Goal: Task Accomplishment & Management: Manage account settings

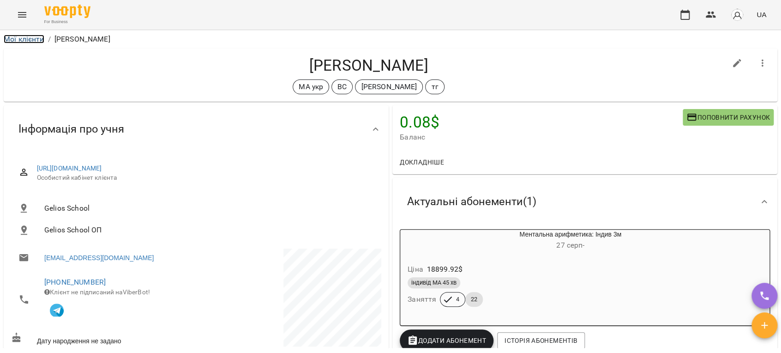
click at [36, 37] on link "Мої клієнти" at bounding box center [24, 39] width 41 height 9
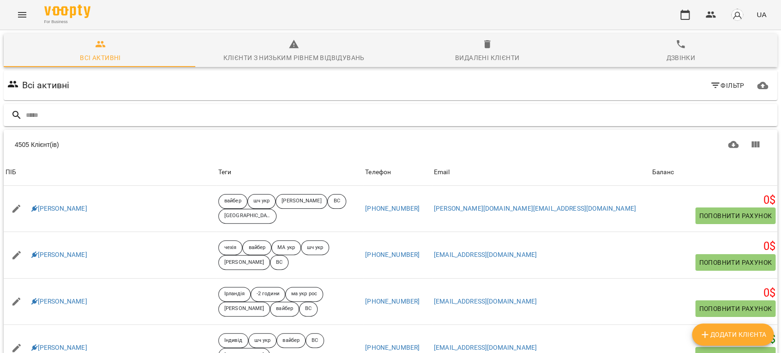
click at [225, 119] on input "text" at bounding box center [400, 115] width 748 height 15
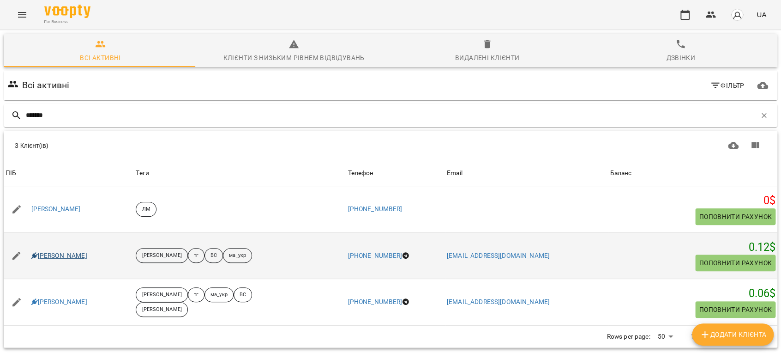
type input "*******"
click at [72, 252] on link "Фещенко Єва" at bounding box center [59, 255] width 56 height 9
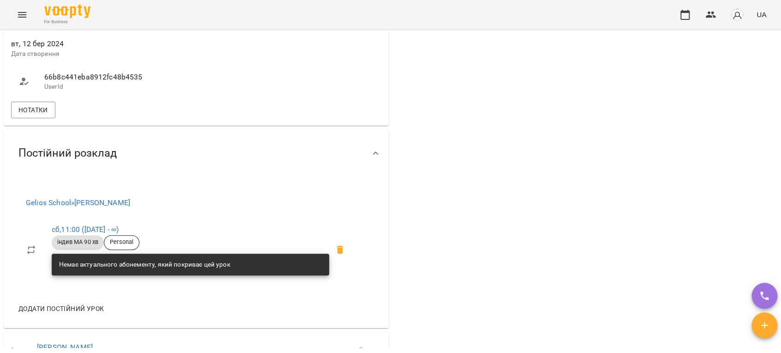
scroll to position [461, 0]
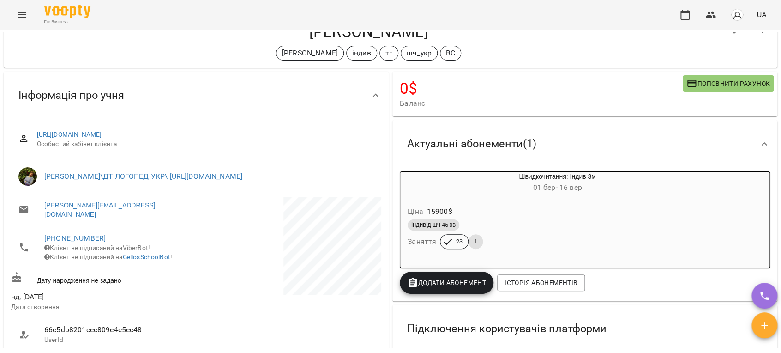
scroll to position [51, 0]
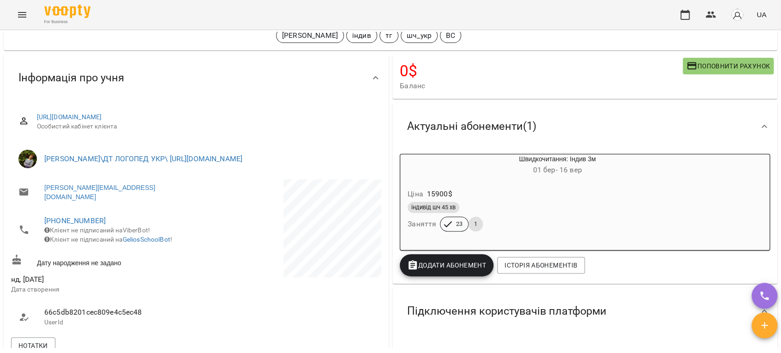
click at [523, 191] on div "Ціна 15900 $" at bounding box center [535, 194] width 259 height 17
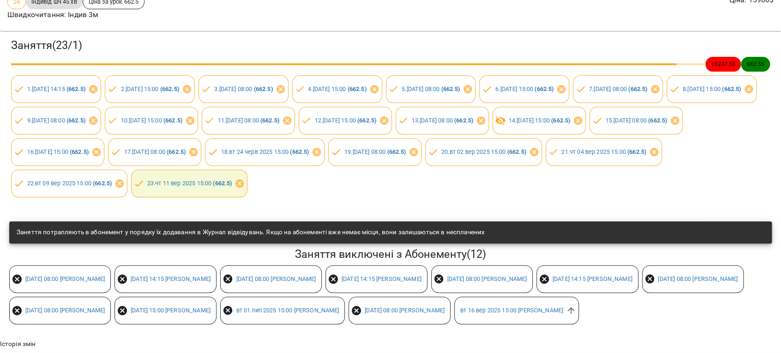
scroll to position [0, 0]
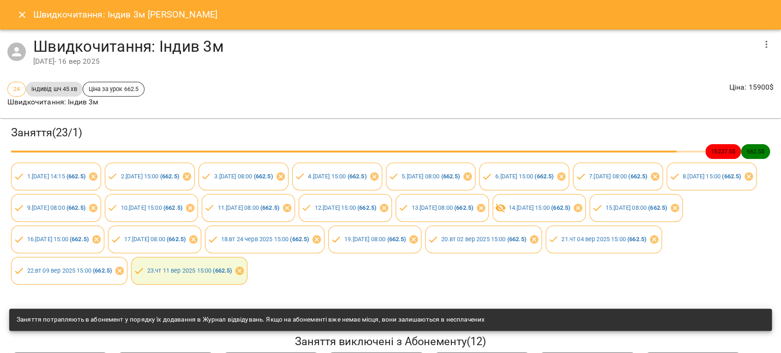
click at [18, 11] on icon "Close" at bounding box center [22, 14] width 11 height 11
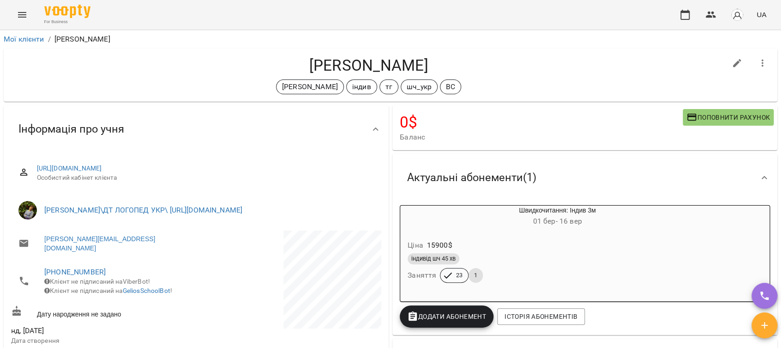
click at [496, 224] on h6 "01 бер - 16 вер" at bounding box center [557, 221] width 226 height 13
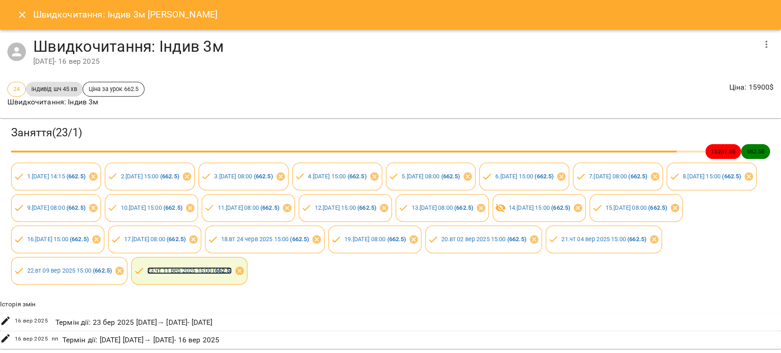
click at [232, 270] on link "23 . чт 11 вер 2025 15:00 ( 662.5 )" at bounding box center [189, 270] width 85 height 7
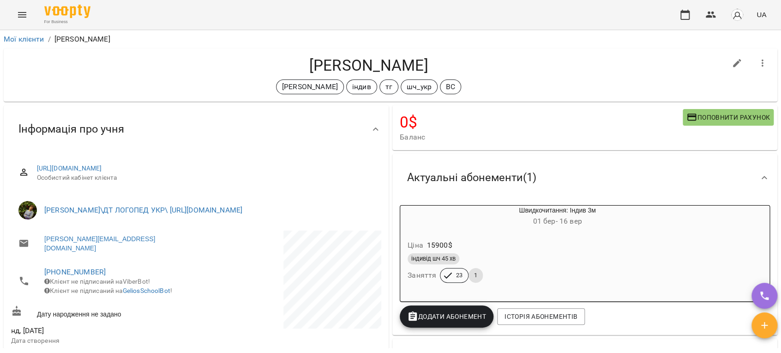
click at [539, 232] on div "Ціна 15900 $ індивід шч 45 хв Заняття 23 1" at bounding box center [535, 262] width 274 height 66
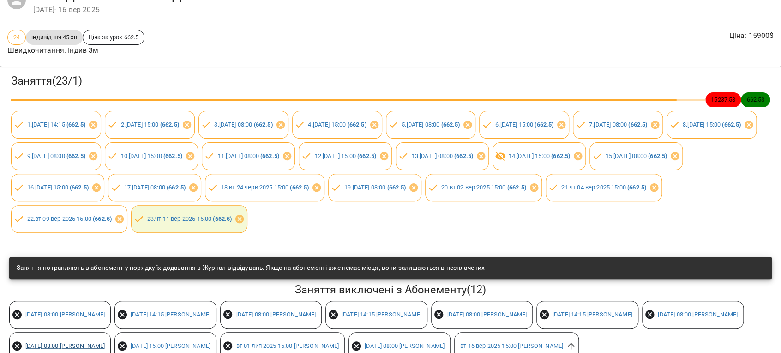
scroll to position [163, 0]
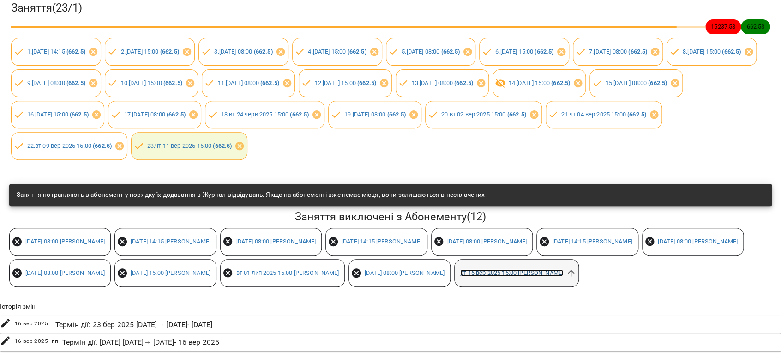
click at [460, 269] on link "вт 16 вер 2025 15:00 Гончаренко Світлана" at bounding box center [511, 272] width 103 height 7
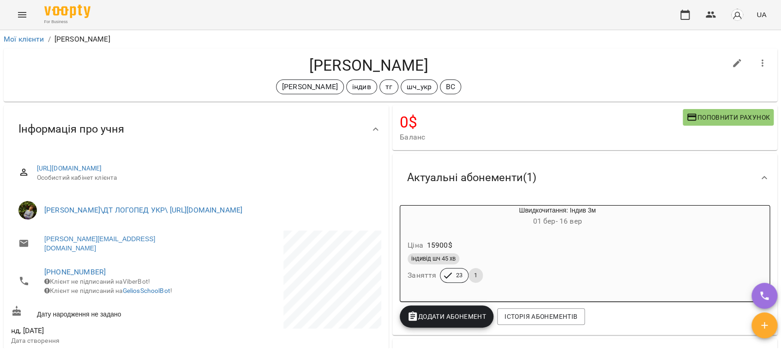
click at [528, 261] on div "індивід шч 45 хв" at bounding box center [534, 258] width 255 height 11
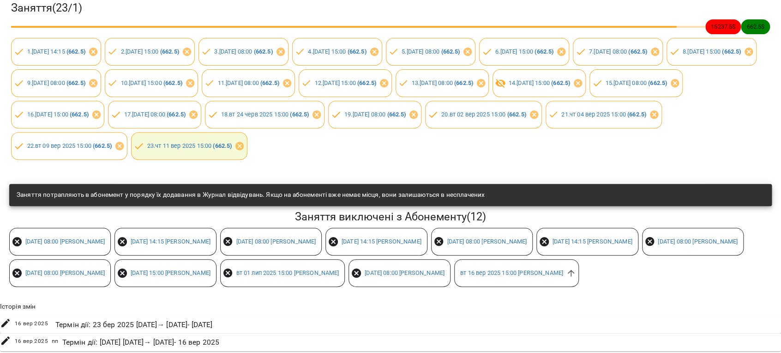
scroll to position [163, 0]
click at [460, 269] on link "вт 16 вер 2025 15:00 Гончаренко Світлана" at bounding box center [511, 272] width 103 height 7
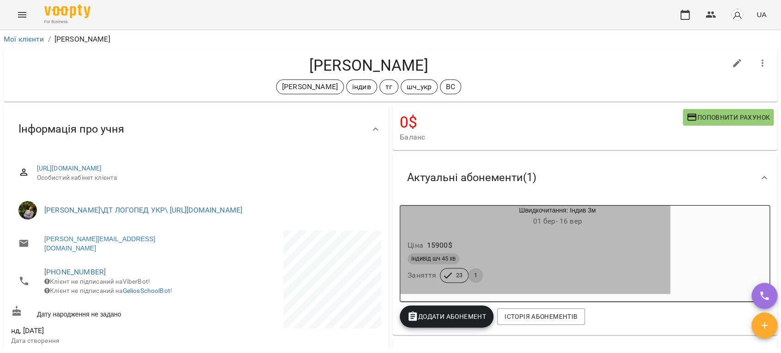
click at [643, 256] on div "індивід шч 45 хв" at bounding box center [534, 258] width 255 height 11
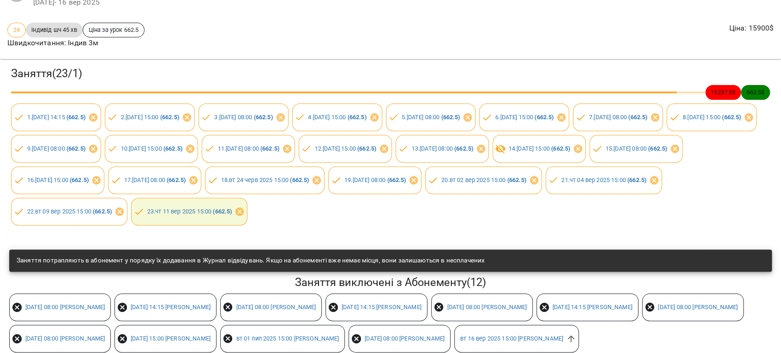
scroll to position [154, 0]
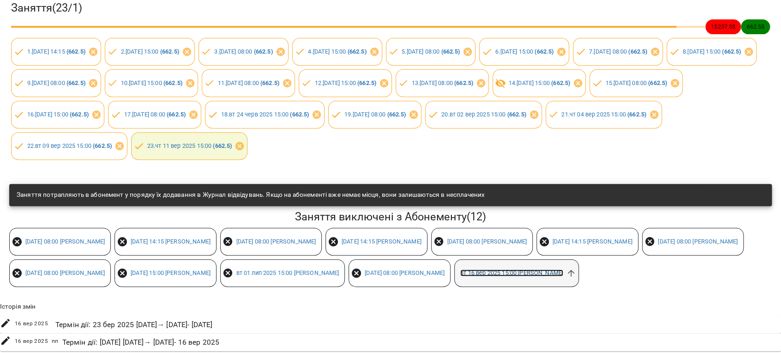
click at [460, 272] on link "вт 16 вер 2025 15:00 Гончаренко Світлана" at bounding box center [511, 272] width 103 height 7
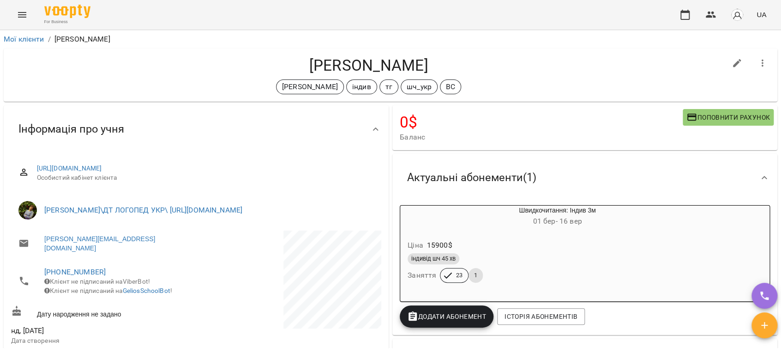
click at [22, 19] on icon "Menu" at bounding box center [22, 14] width 11 height 11
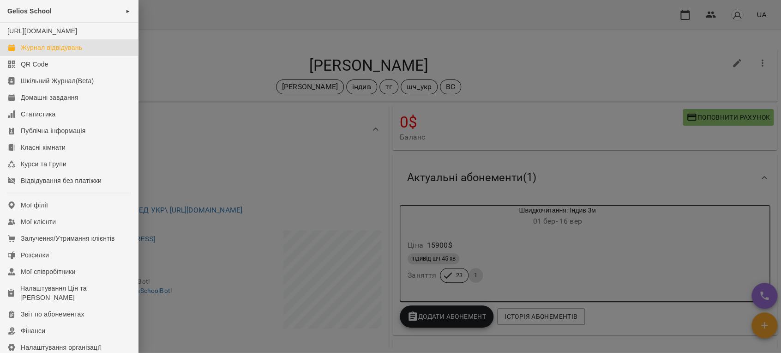
click at [53, 52] on div "Журнал відвідувань" at bounding box center [51, 47] width 61 height 9
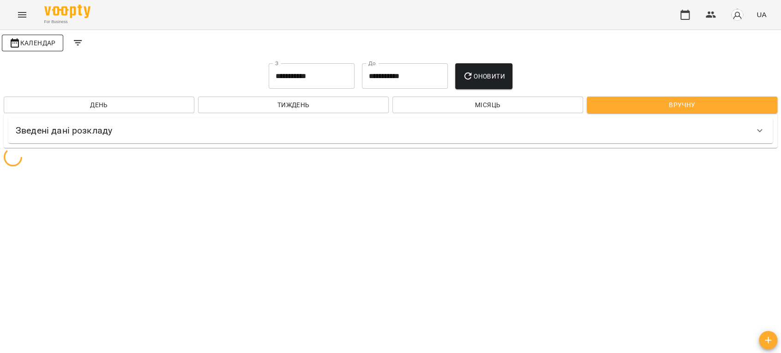
click at [54, 47] on span "Календар" at bounding box center [32, 42] width 47 height 11
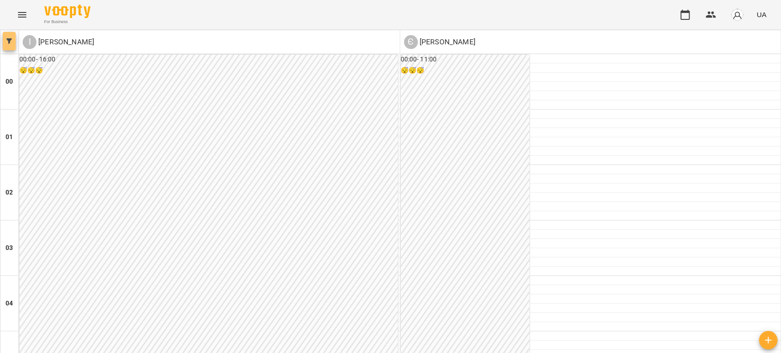
click at [10, 40] on icon "button" at bounding box center [9, 41] width 6 height 6
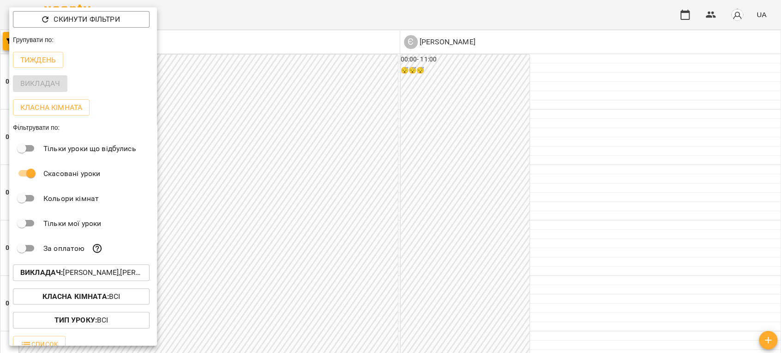
click at [102, 272] on p "Викладач : Єфіменко Оксана,Іванова Катерина" at bounding box center [81, 272] width 122 height 11
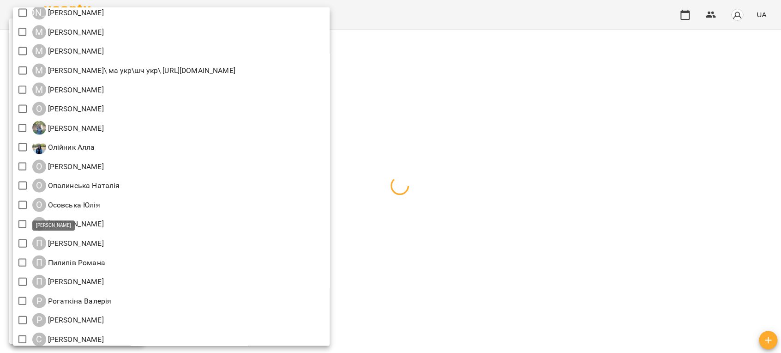
scroll to position [871, 0]
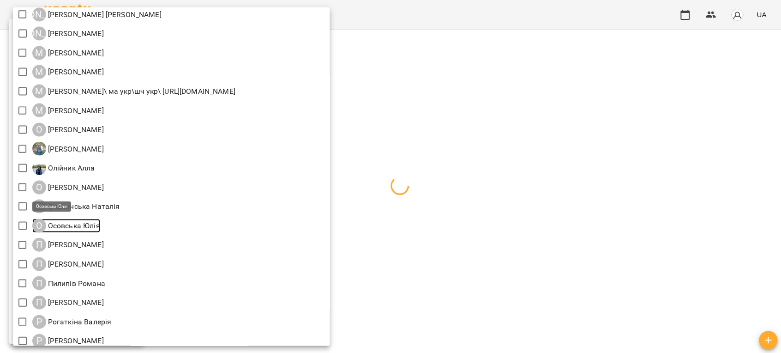
click at [66, 228] on p "Осовська Юлія" at bounding box center [73, 225] width 54 height 11
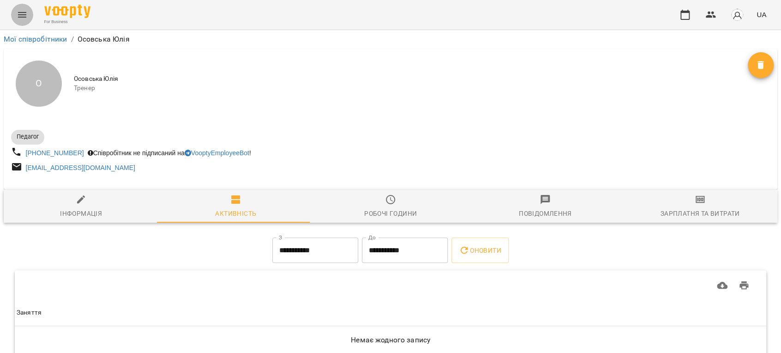
click at [21, 14] on icon "Menu" at bounding box center [22, 15] width 8 height 6
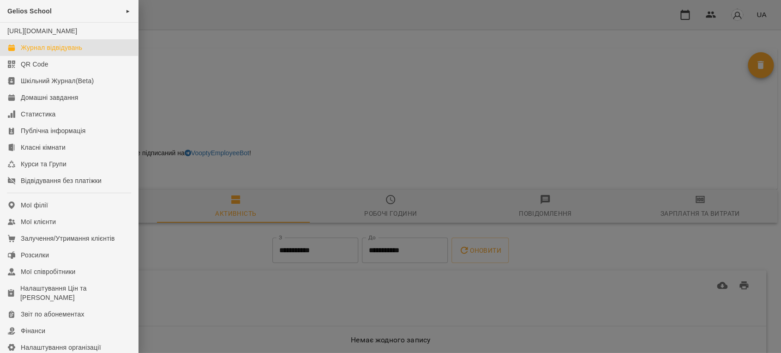
click at [37, 52] on div "Журнал відвідувань" at bounding box center [51, 47] width 61 height 9
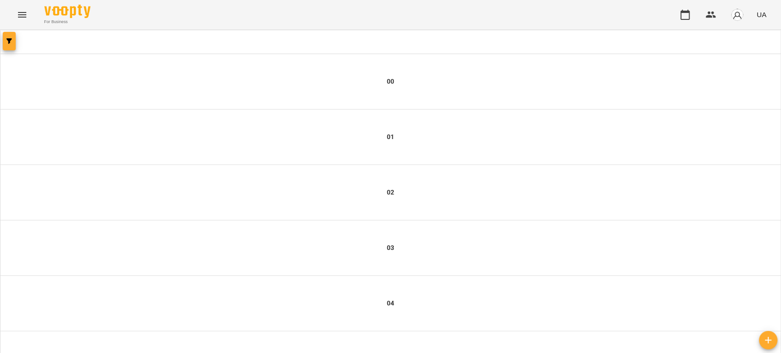
click at [12, 43] on span "button" at bounding box center [9, 41] width 13 height 6
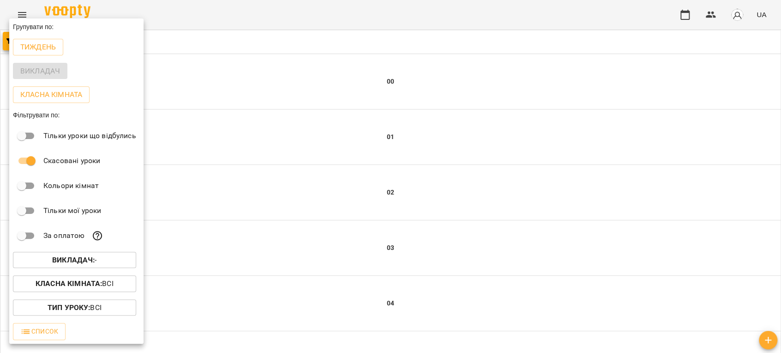
click at [687, 13] on div at bounding box center [390, 176] width 781 height 353
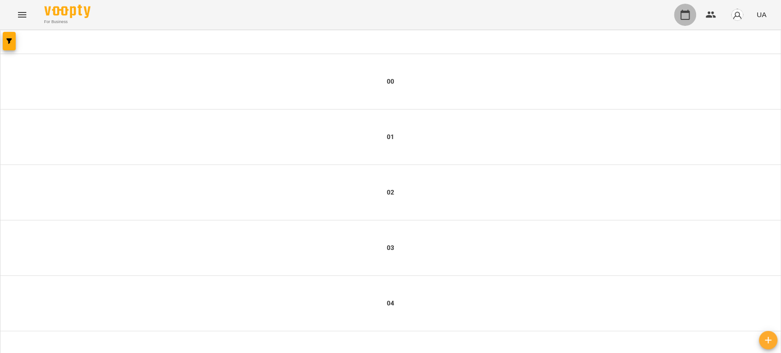
click at [688, 19] on icon "button" at bounding box center [684, 15] width 9 height 10
type input "**********"
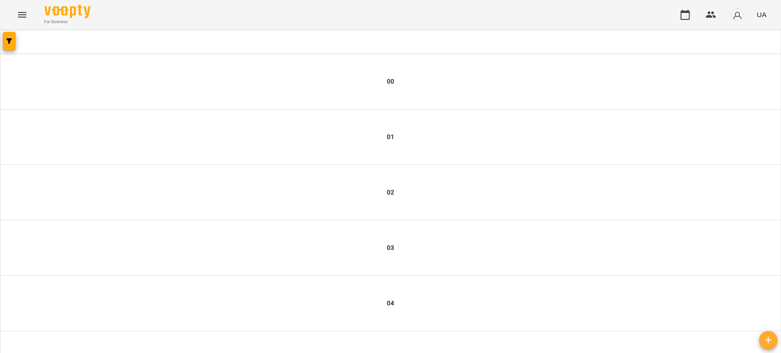
scroll to position [154, 0]
click at [10, 43] on icon "button" at bounding box center [9, 41] width 6 height 6
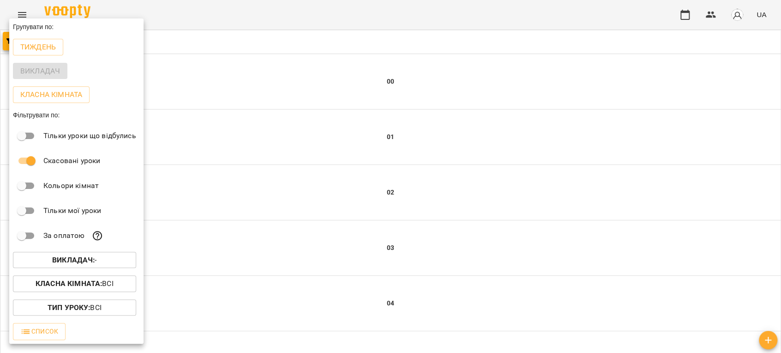
click at [88, 263] on b "Викладач :" at bounding box center [73, 259] width 42 height 9
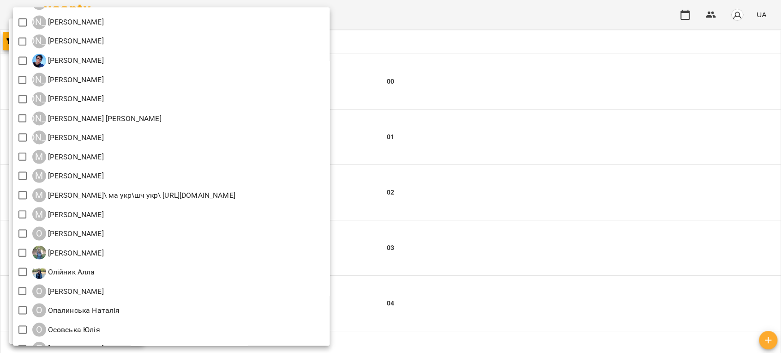
scroll to position [820, 0]
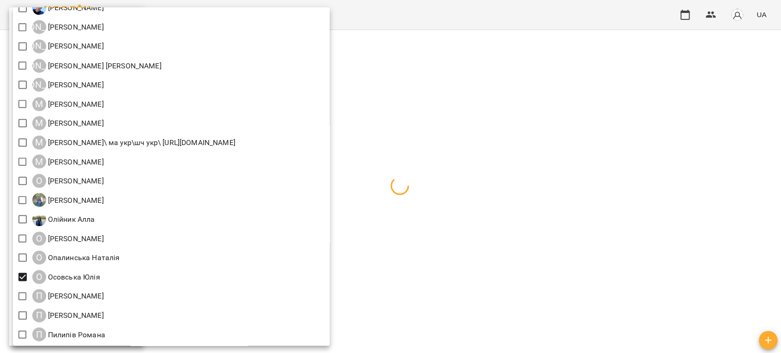
click at [437, 12] on div at bounding box center [390, 176] width 781 height 353
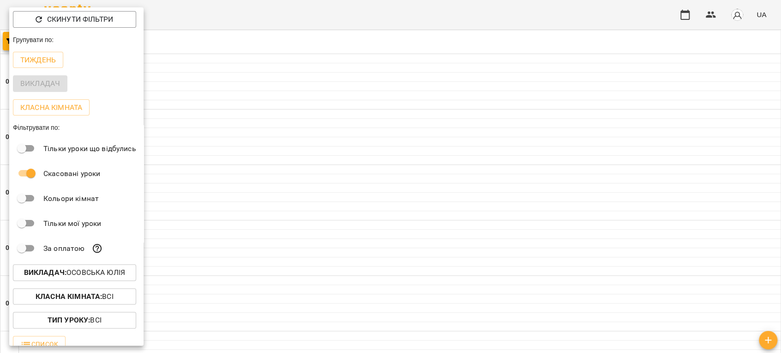
scroll to position [12, 0]
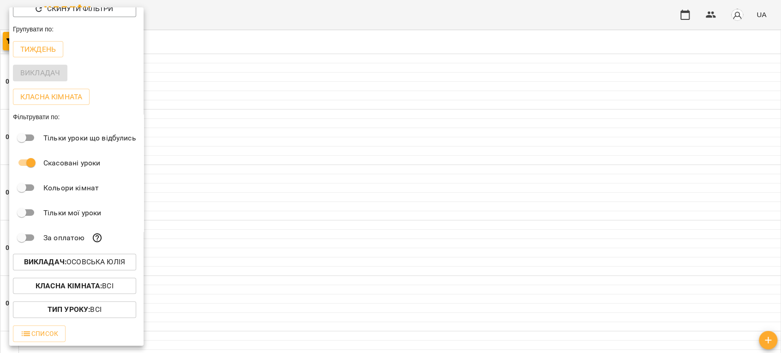
click at [282, 332] on div at bounding box center [390, 176] width 781 height 353
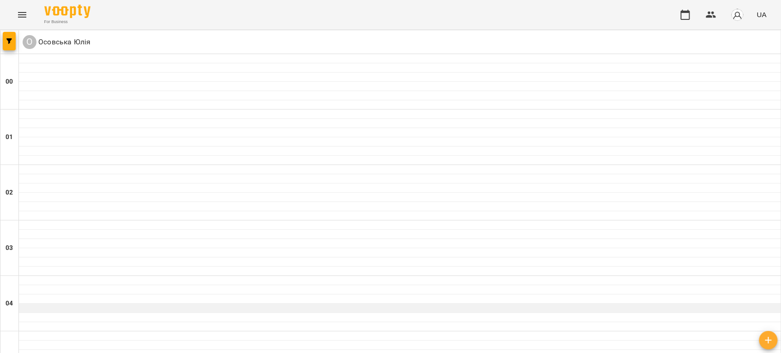
scroll to position [0, 0]
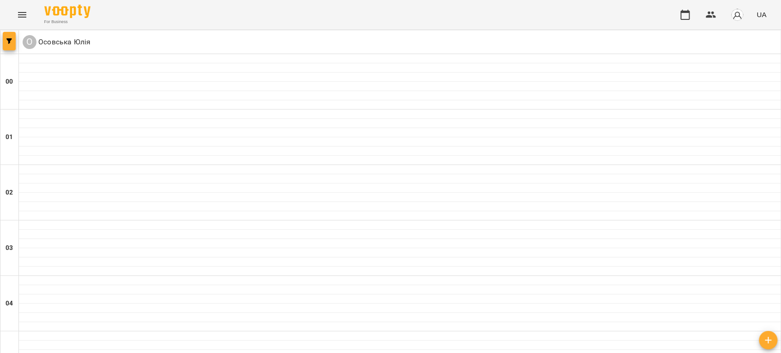
click at [8, 42] on icon "button" at bounding box center [9, 41] width 6 height 6
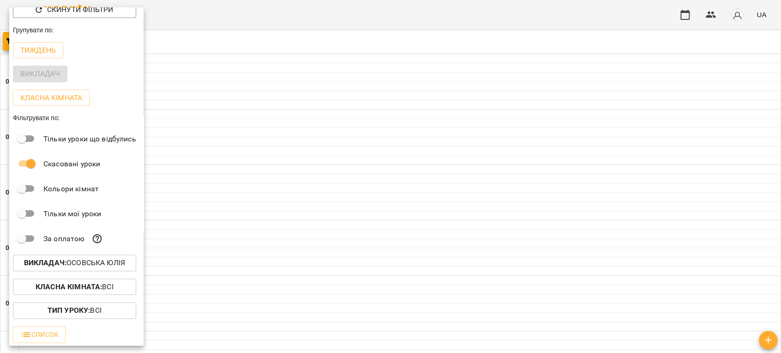
scroll to position [12, 0]
click at [41, 46] on p "Тиждень" at bounding box center [38, 49] width 36 height 11
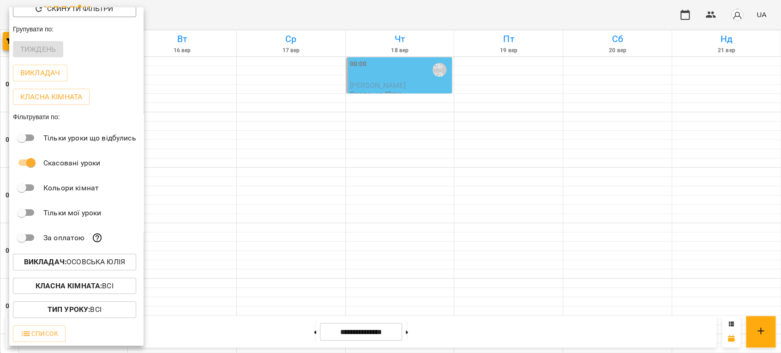
click at [506, 205] on div at bounding box center [390, 176] width 781 height 353
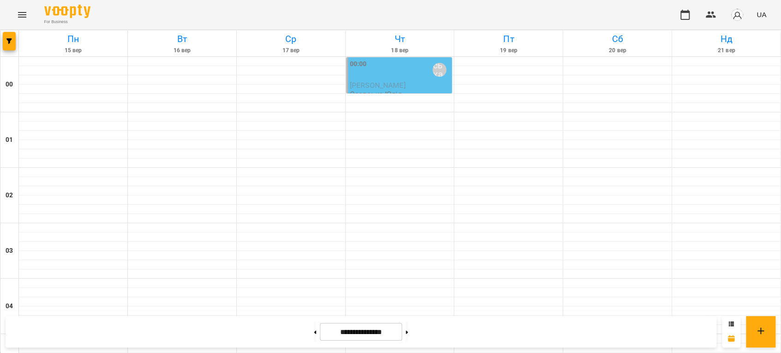
scroll to position [1074, 0]
click at [408, 335] on button at bounding box center [407, 331] width 2 height 20
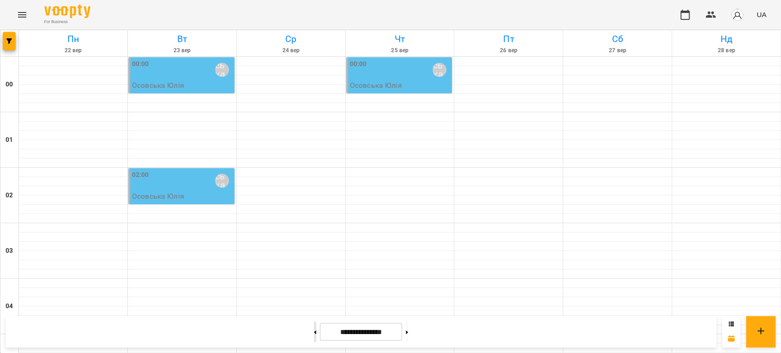
click at [314, 333] on button at bounding box center [315, 331] width 2 height 20
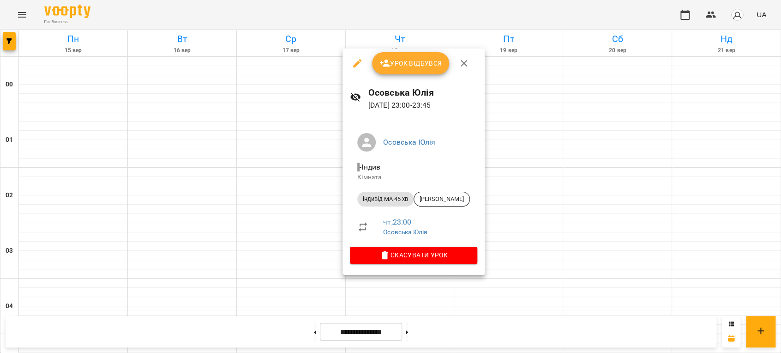
click at [567, 285] on div at bounding box center [390, 176] width 781 height 353
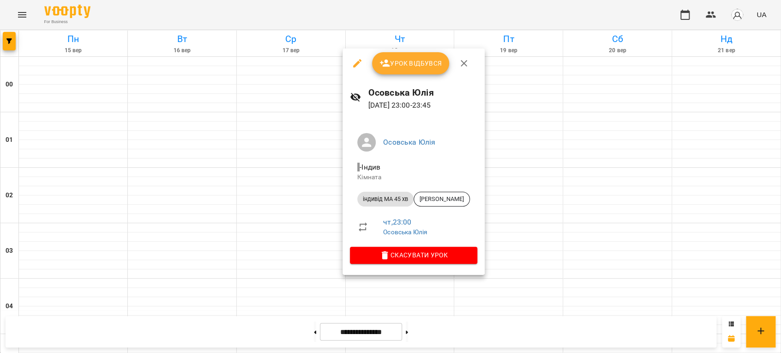
click at [517, 281] on div at bounding box center [390, 176] width 781 height 353
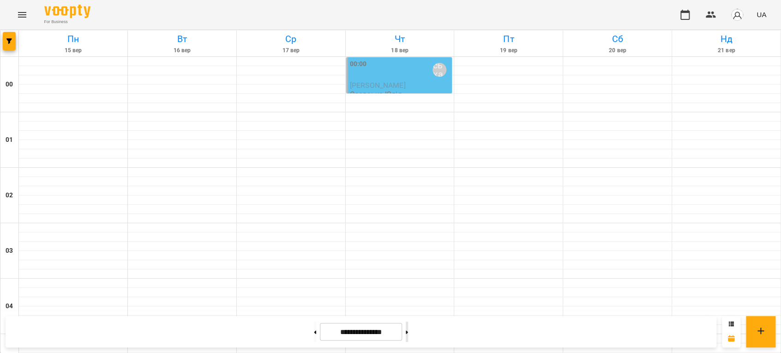
click at [408, 333] on button at bounding box center [407, 331] width 2 height 20
type input "**********"
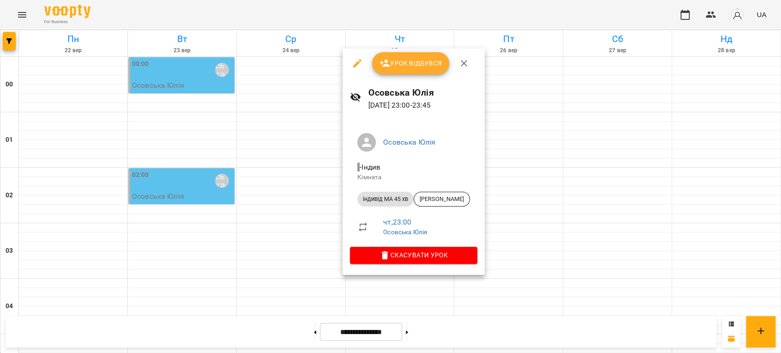
click at [536, 268] on div at bounding box center [390, 176] width 781 height 353
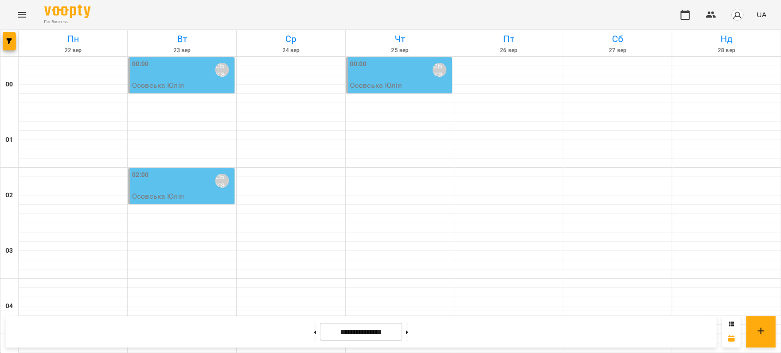
scroll to position [0, 0]
click at [184, 190] on div "02:00 Осовська Юлія" at bounding box center [182, 180] width 101 height 21
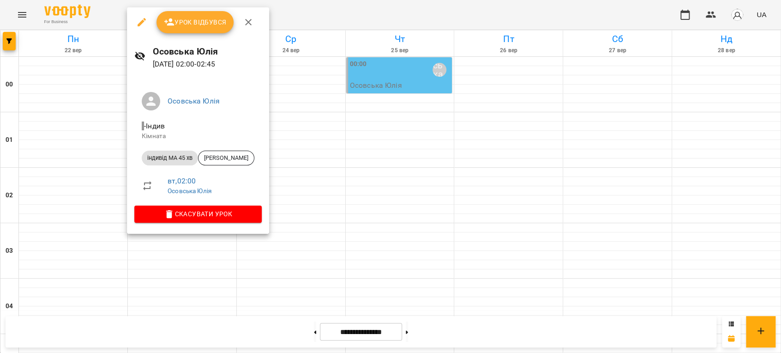
click at [377, 232] on div at bounding box center [390, 176] width 781 height 353
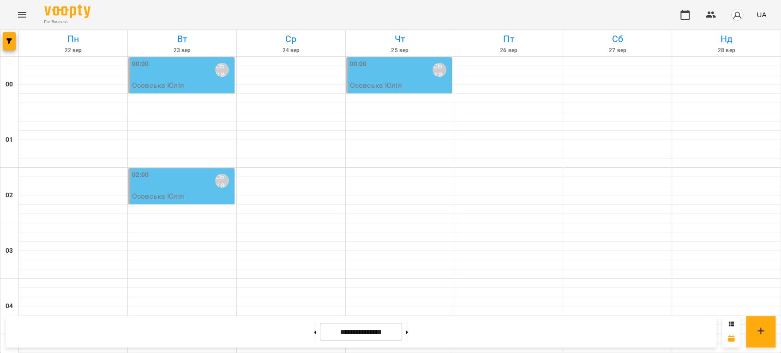
scroll to position [1074, 0]
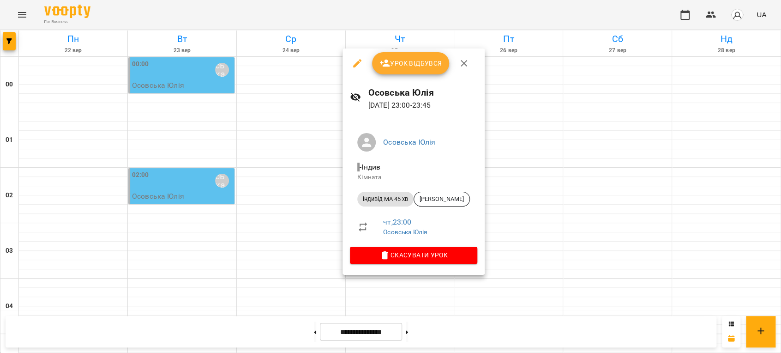
click at [587, 198] on div at bounding box center [390, 176] width 781 height 353
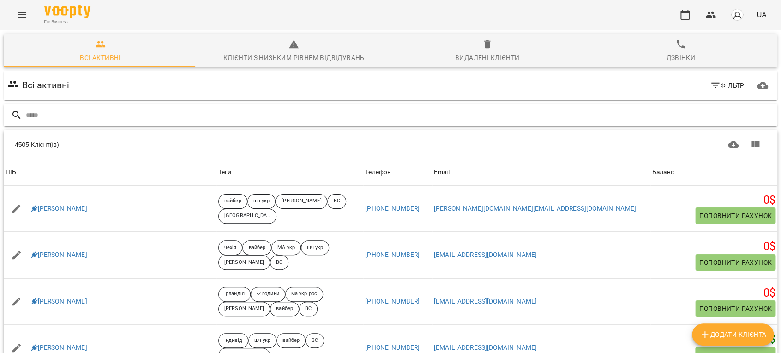
click at [46, 117] on input "text" at bounding box center [400, 115] width 748 height 15
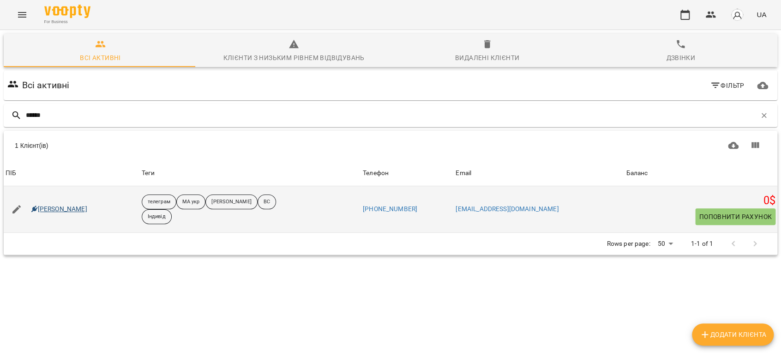
type input "******"
click at [50, 208] on link "[PERSON_NAME]" at bounding box center [59, 208] width 56 height 9
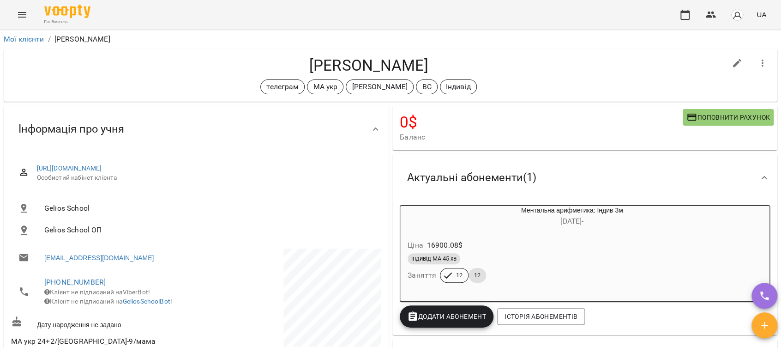
click at [499, 239] on div "Ціна 16900.08 $" at bounding box center [550, 245] width 288 height 17
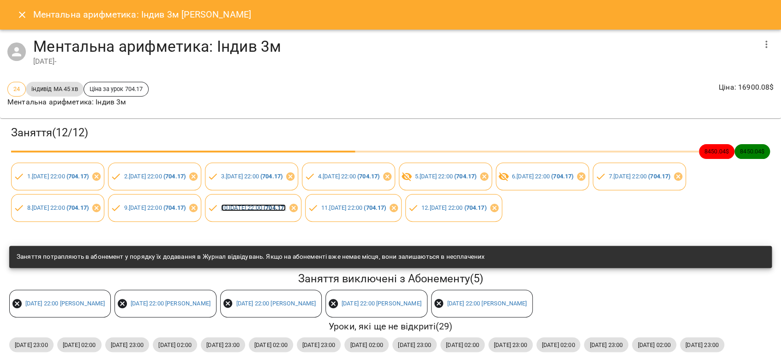
click at [286, 206] on link "10 . чт 21 серп 2025 22:00 ( 704.17 )" at bounding box center [253, 207] width 65 height 7
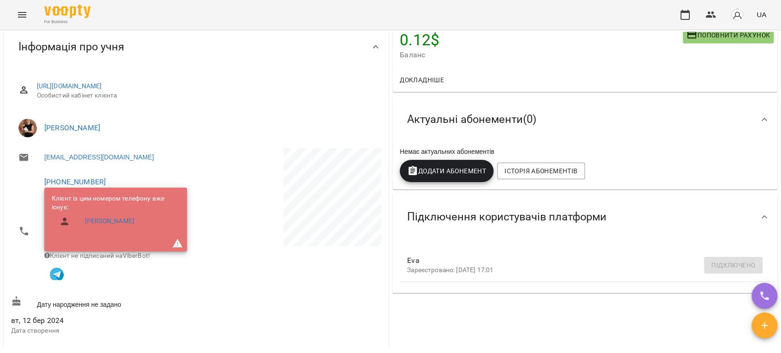
scroll to position [205, 0]
